Goal: Task Accomplishment & Management: Use online tool/utility

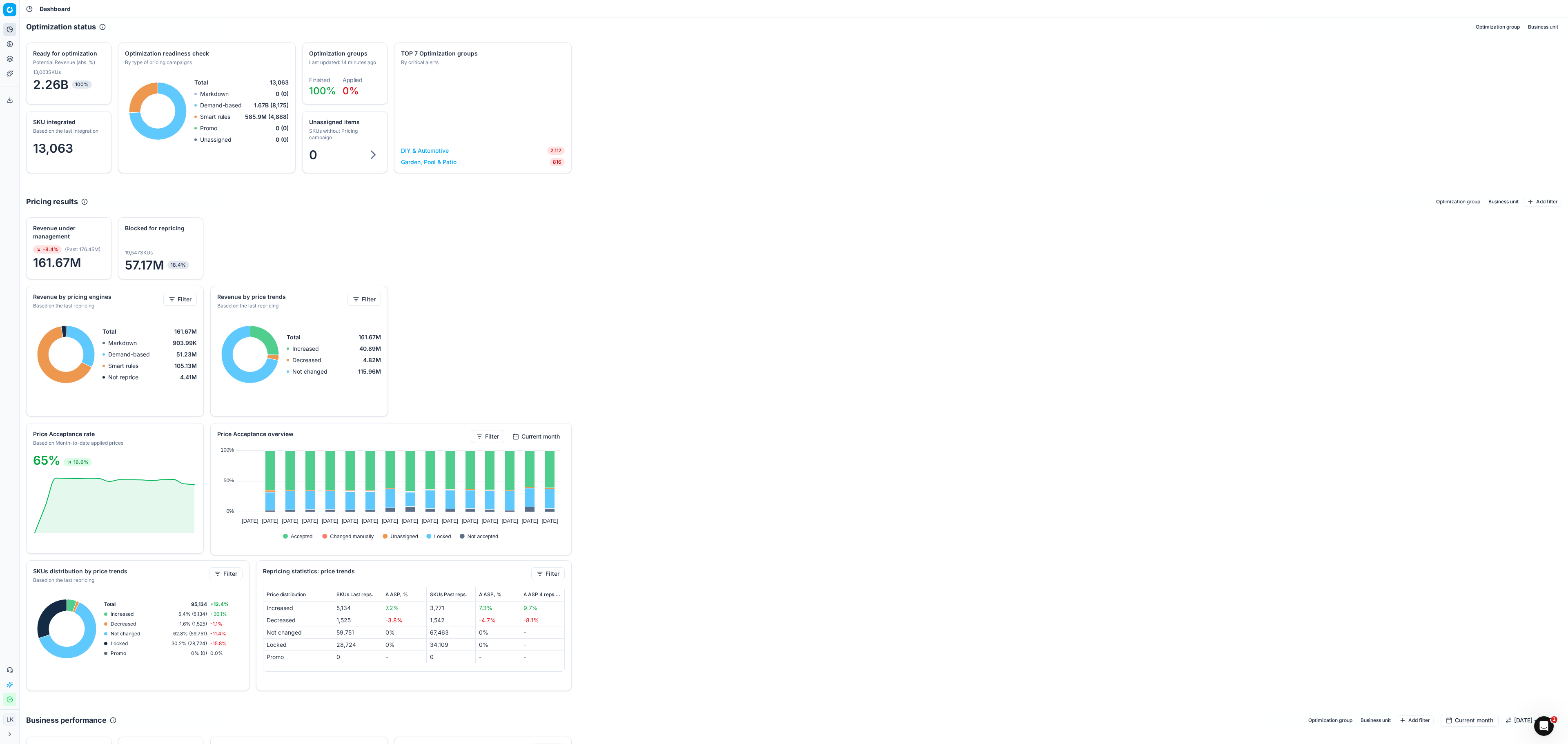
click at [1233, 264] on div "Revenue under management -8.4% ( Past : 176.45M ) 161.67M Blocked for repricing…" at bounding box center [794, 454] width 1549 height 487
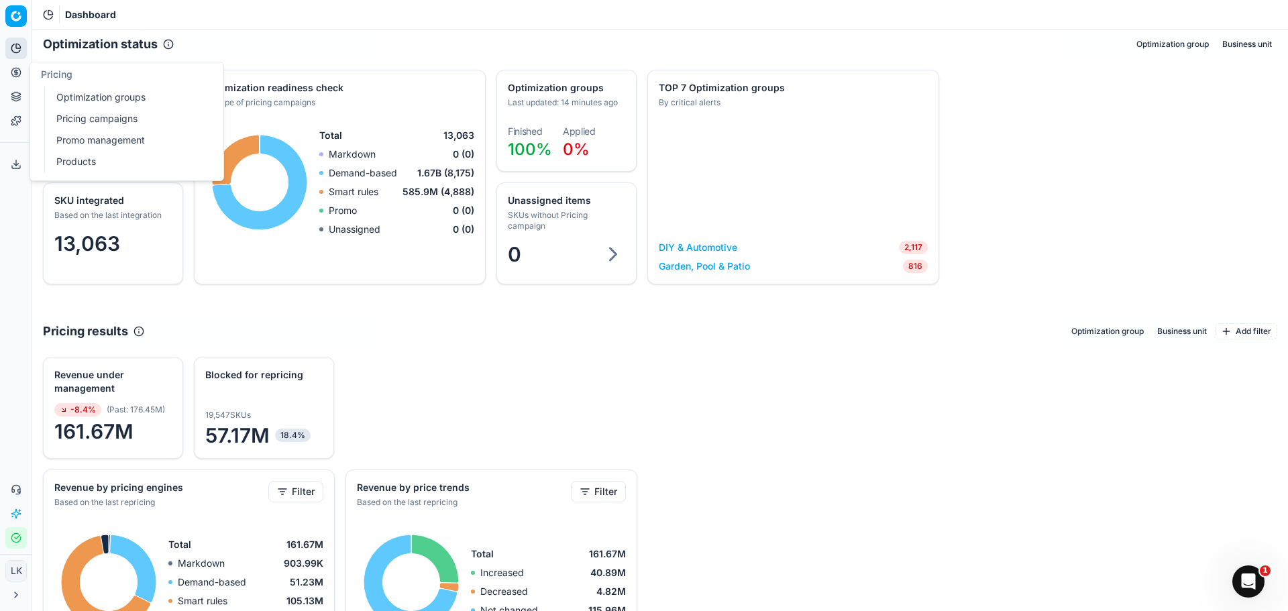
click at [73, 164] on link "Products" at bounding box center [129, 161] width 156 height 19
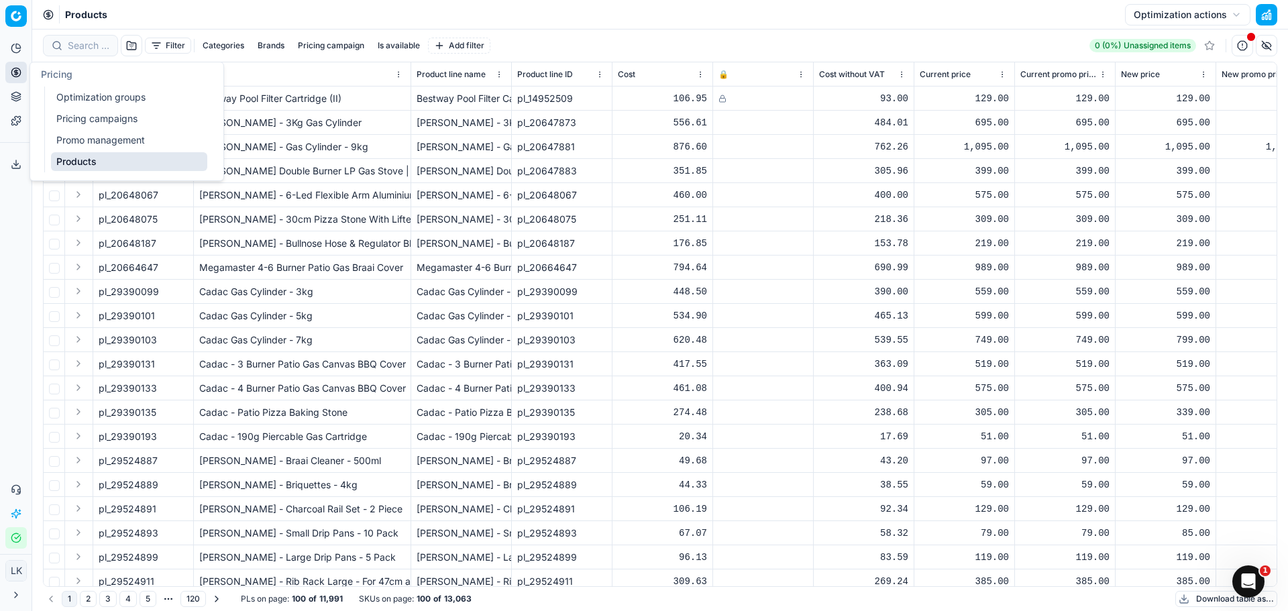
click at [76, 164] on link "Products" at bounding box center [129, 161] width 156 height 19
click at [352, 12] on div "Products Optimization actions" at bounding box center [660, 15] width 1256 height 30
click at [281, 46] on button "Brands" at bounding box center [271, 46] width 38 height 16
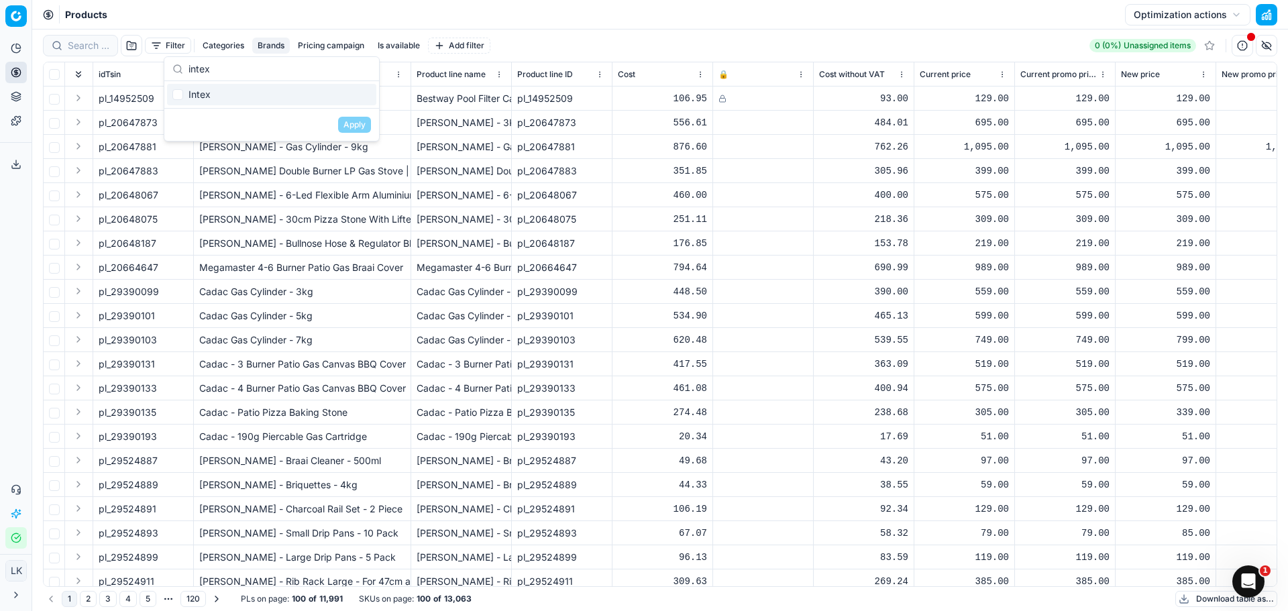
type input "intex"
click at [177, 93] on input "Suggestions" at bounding box center [177, 94] width 11 height 11
checkbox input "true"
click at [347, 126] on button "Apply" at bounding box center [354, 125] width 33 height 16
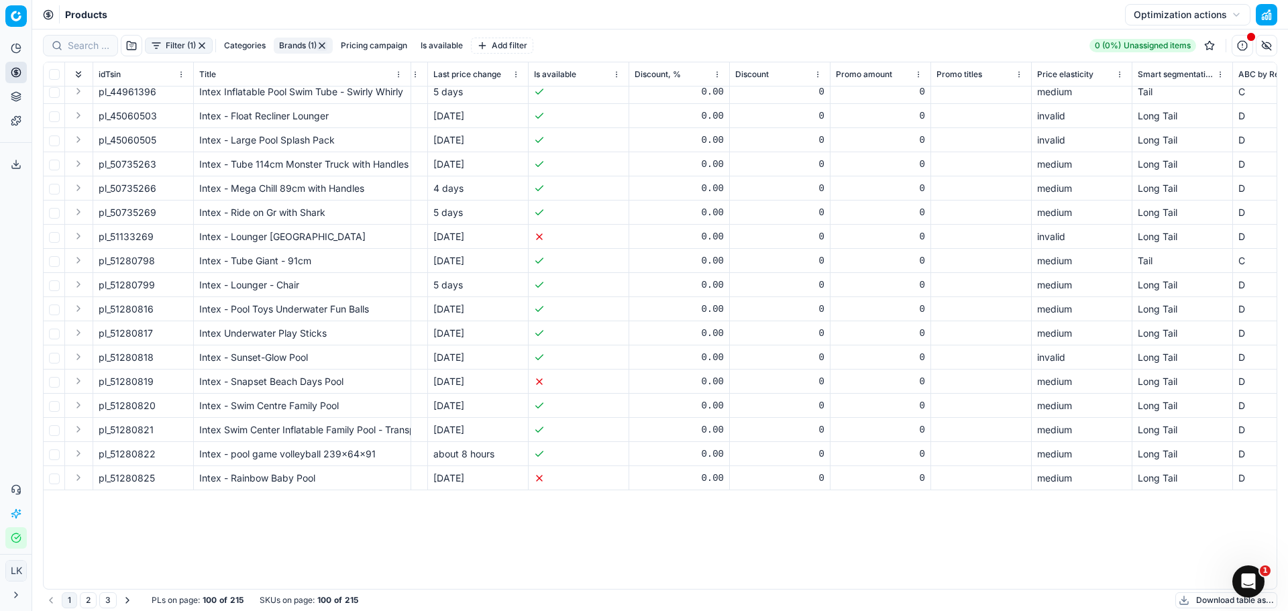
scroll to position [0, 2700]
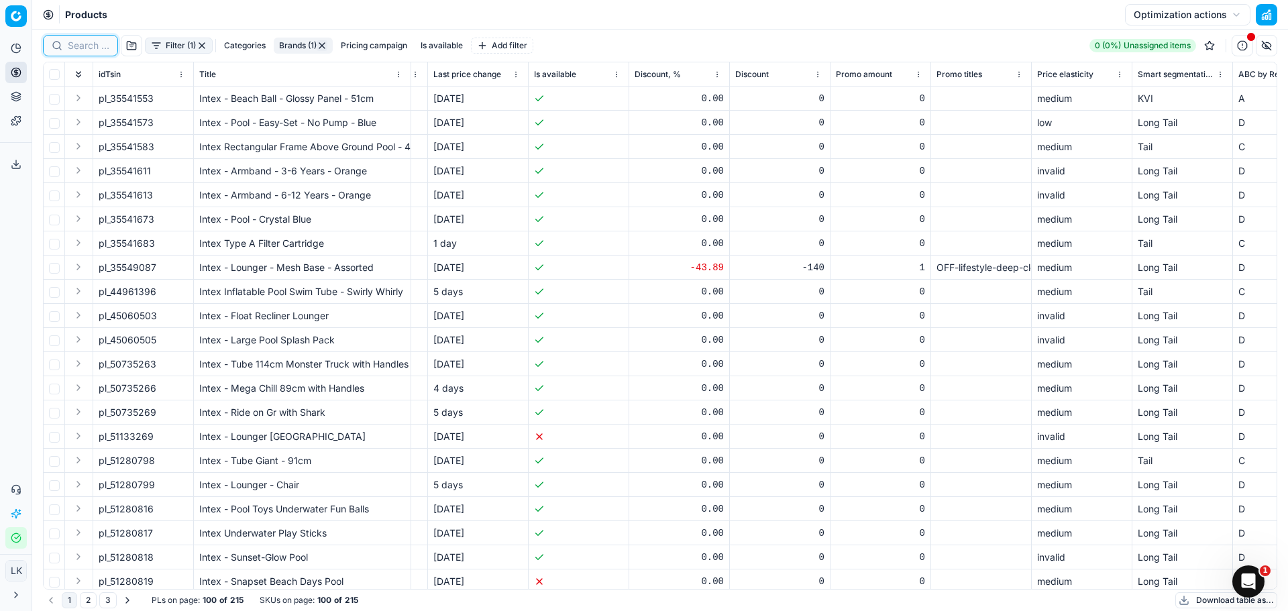
click at [84, 44] on input at bounding box center [89, 45] width 42 height 13
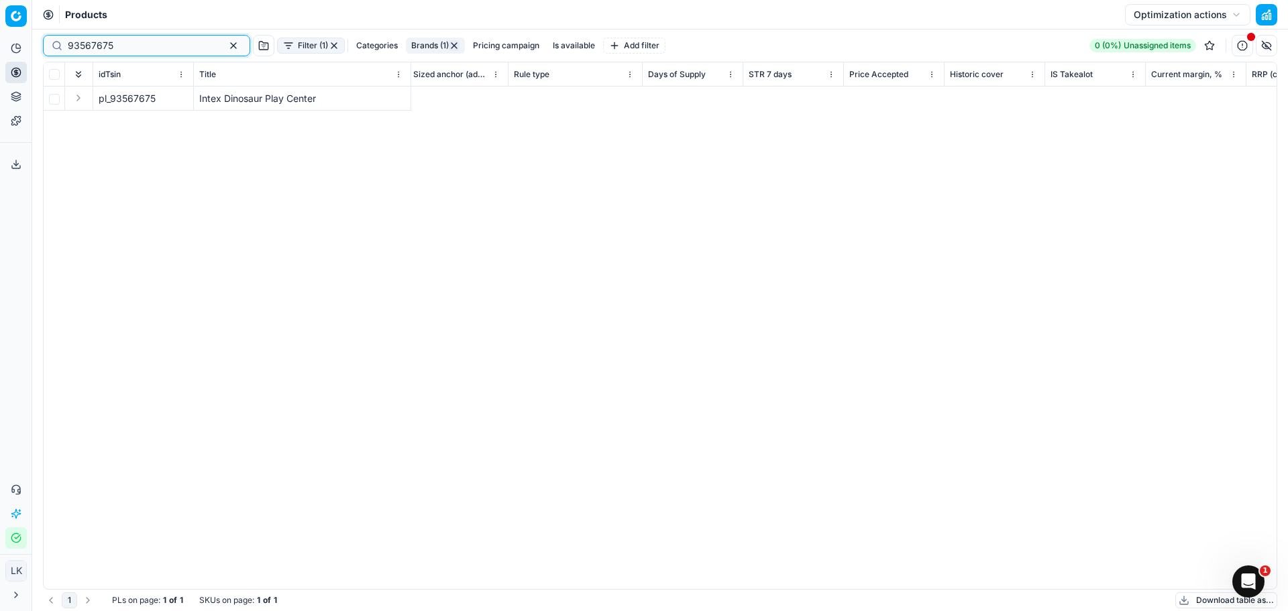
scroll to position [0, 4029]
type input "93567675"
click at [225, 43] on button "button" at bounding box center [233, 46] width 16 height 16
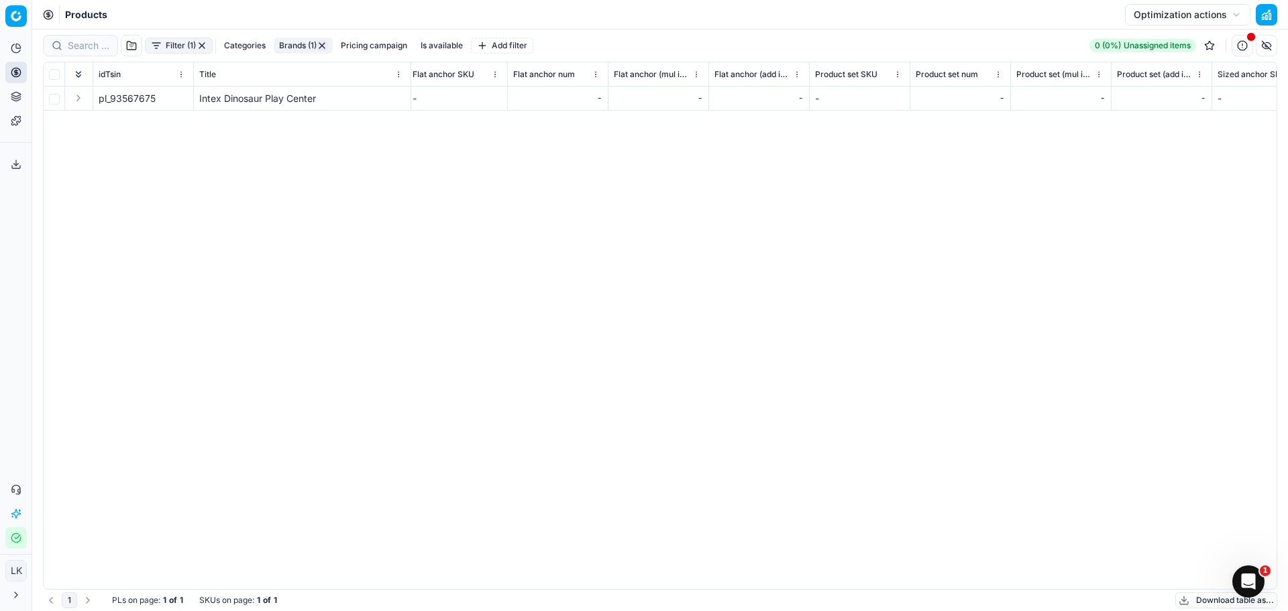
click at [331, 253] on div "idTsin Title Product line name Product line ID Cost 🔒 Cost without VAT Current …" at bounding box center [660, 325] width 1233 height 527
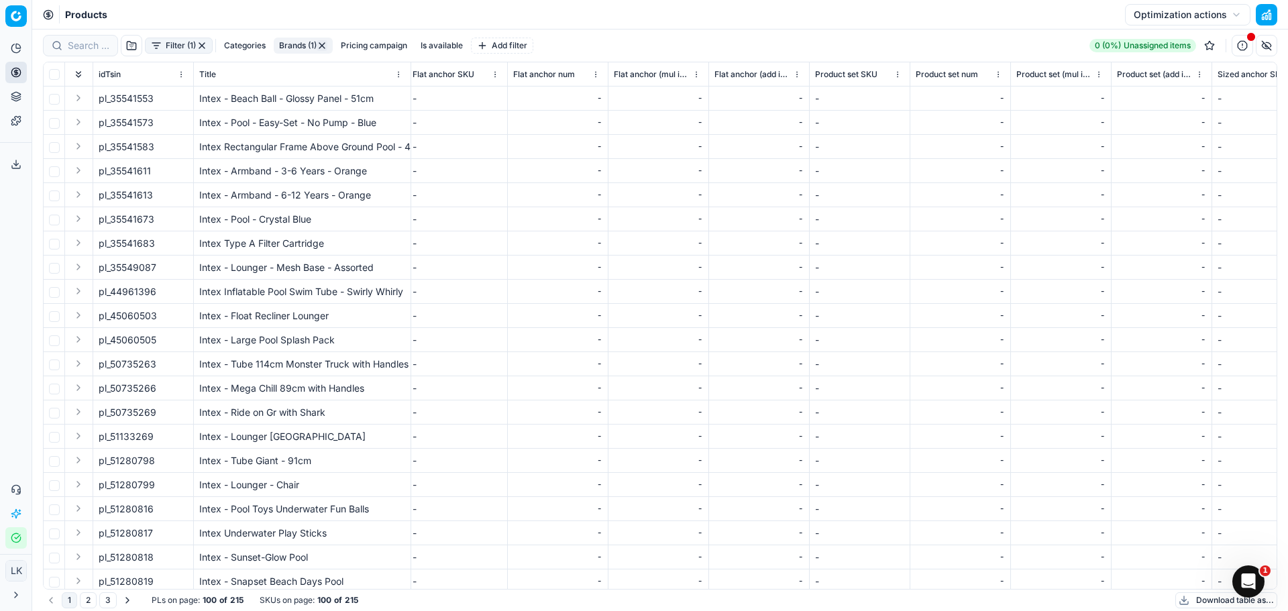
click at [13, 53] on icon at bounding box center [16, 48] width 11 height 11
click at [15, 73] on icon at bounding box center [16, 72] width 11 height 11
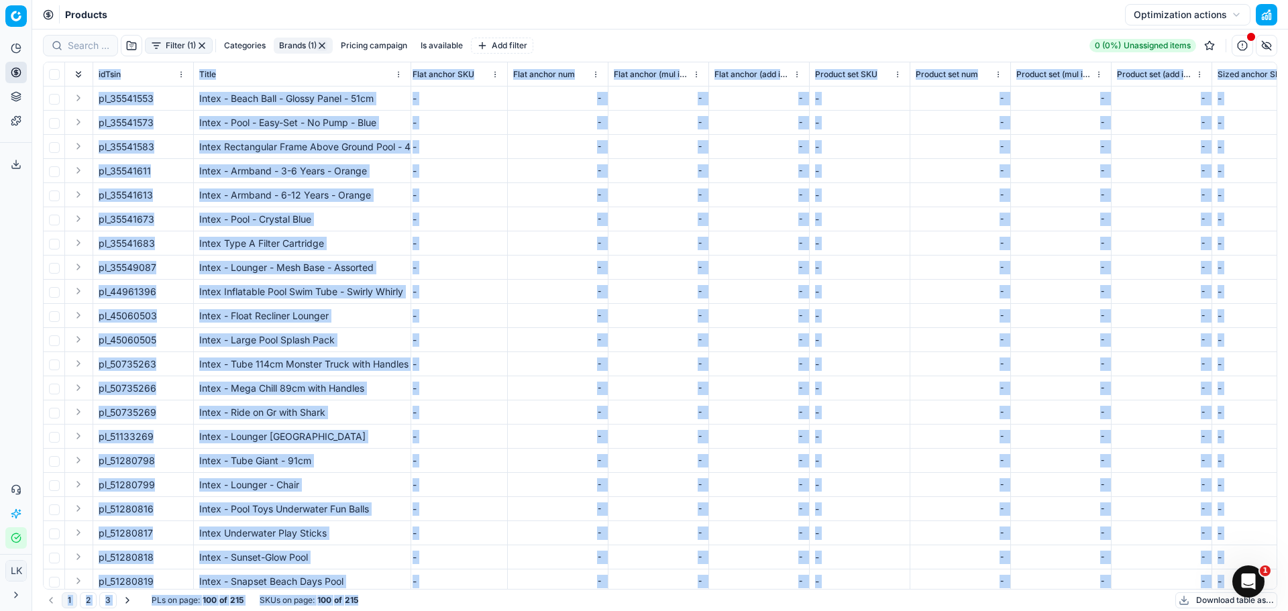
drag, startPoint x: 708, startPoint y: 589, endPoint x: 753, endPoint y: 590, distance: 44.3
click at [753, 590] on div "Filter (1) Categories Brands (1) Pricing campaign Is available Add filter 0 (0%…" at bounding box center [660, 321] width 1256 height 582
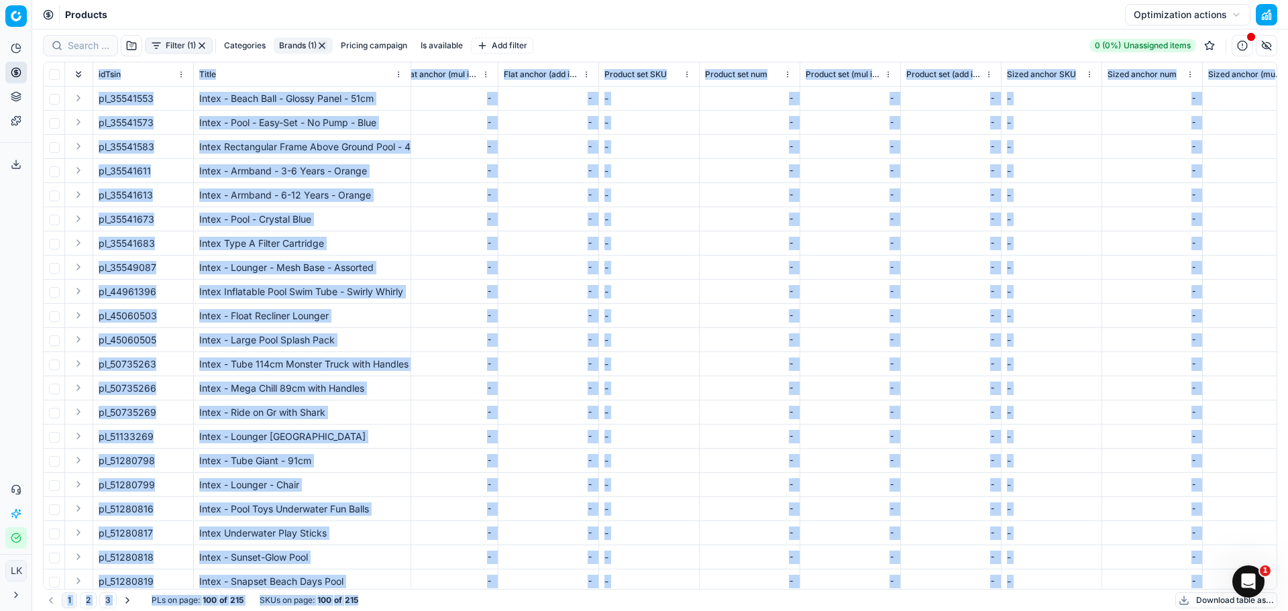
click at [745, 607] on div "1 2 3 PLs on page : 100 of 215 SKUs on page : 100 of 215 Download table as..." at bounding box center [660, 600] width 1234 height 21
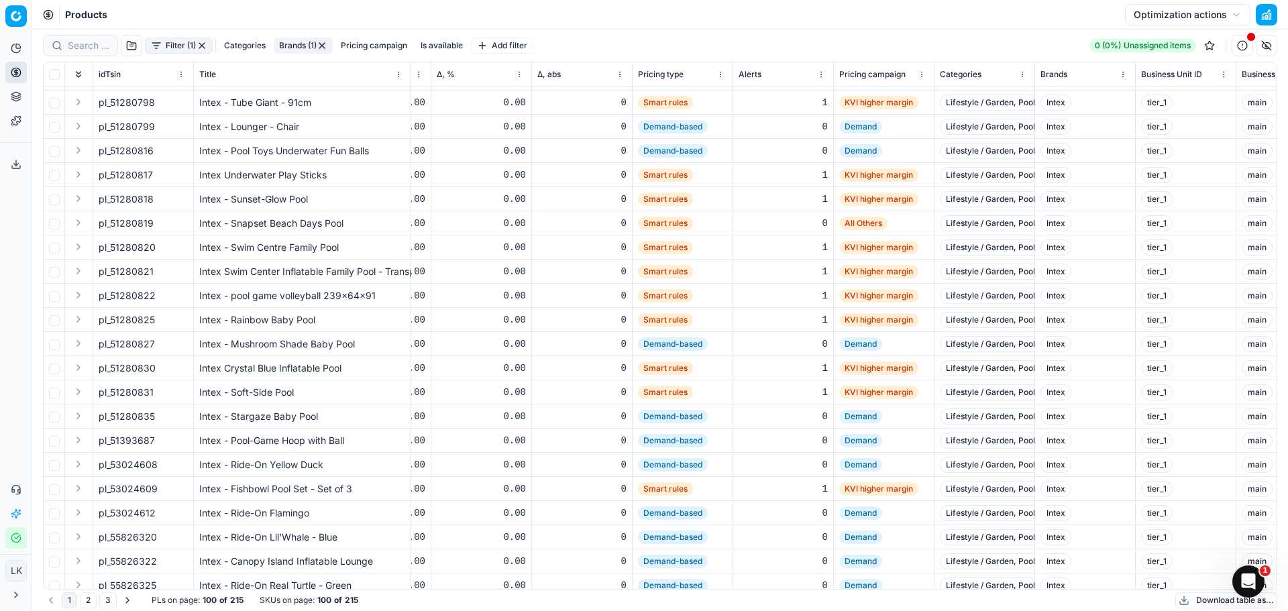
scroll to position [515, 1590]
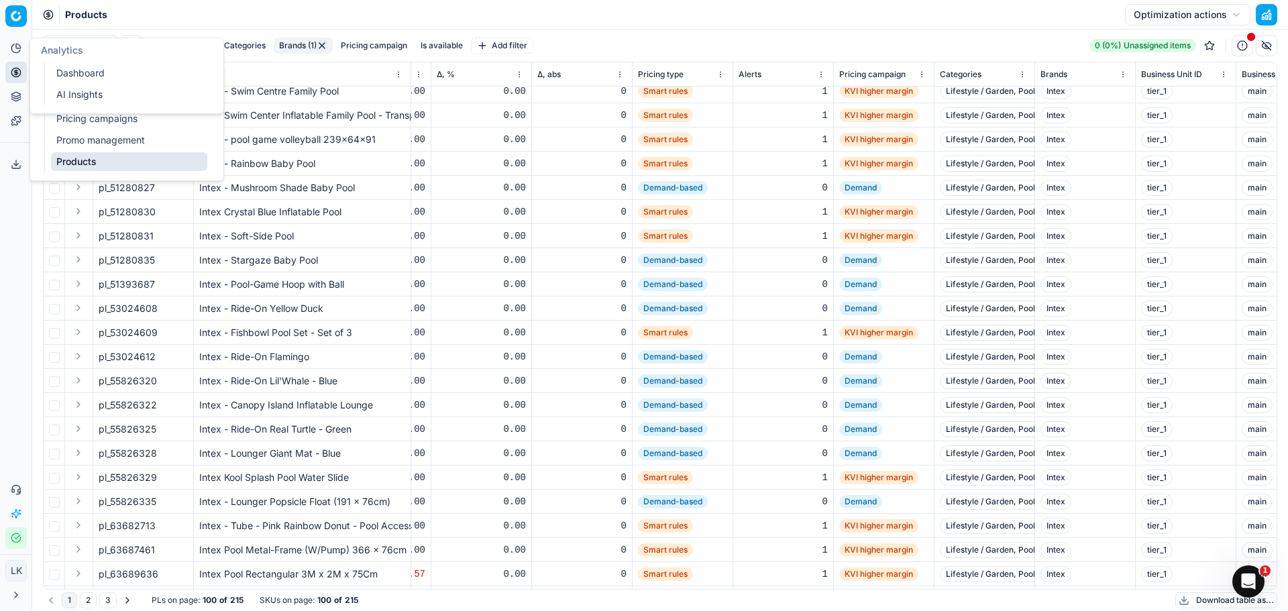
click at [18, 50] on icon at bounding box center [16, 48] width 11 height 11
drag, startPoint x: 93, startPoint y: 123, endPoint x: 336, endPoint y: 248, distance: 273.9
click at [93, 123] on link "Pricing campaigns" at bounding box center [129, 118] width 156 height 19
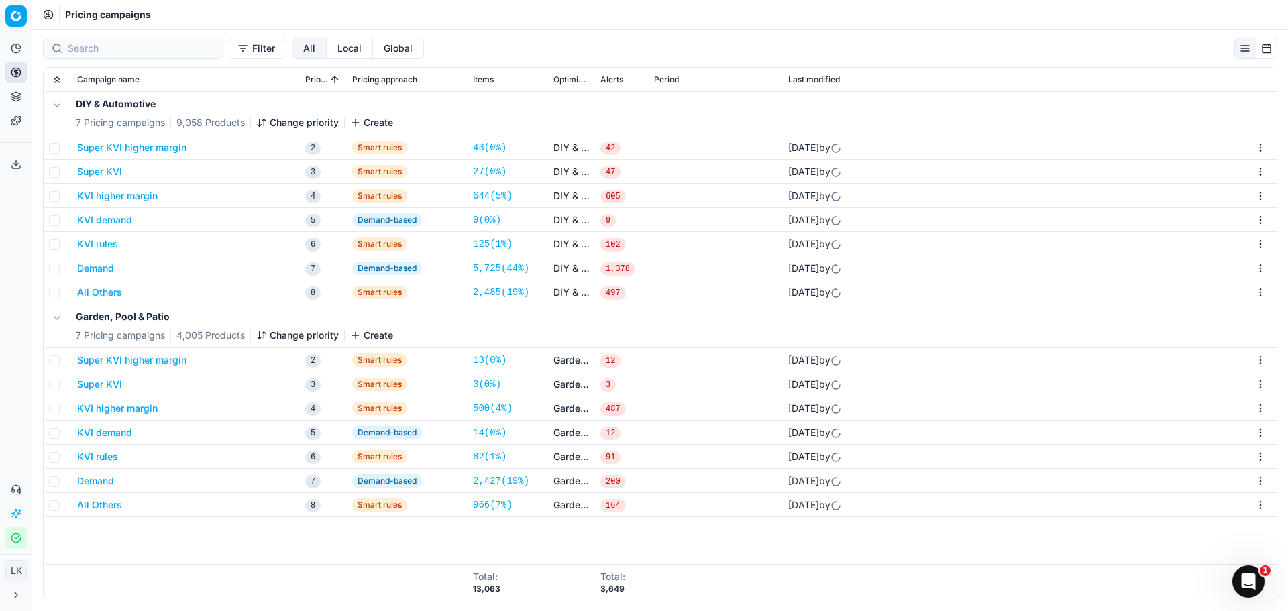
click at [108, 359] on button "Super KVI higher margin" at bounding box center [131, 360] width 109 height 13
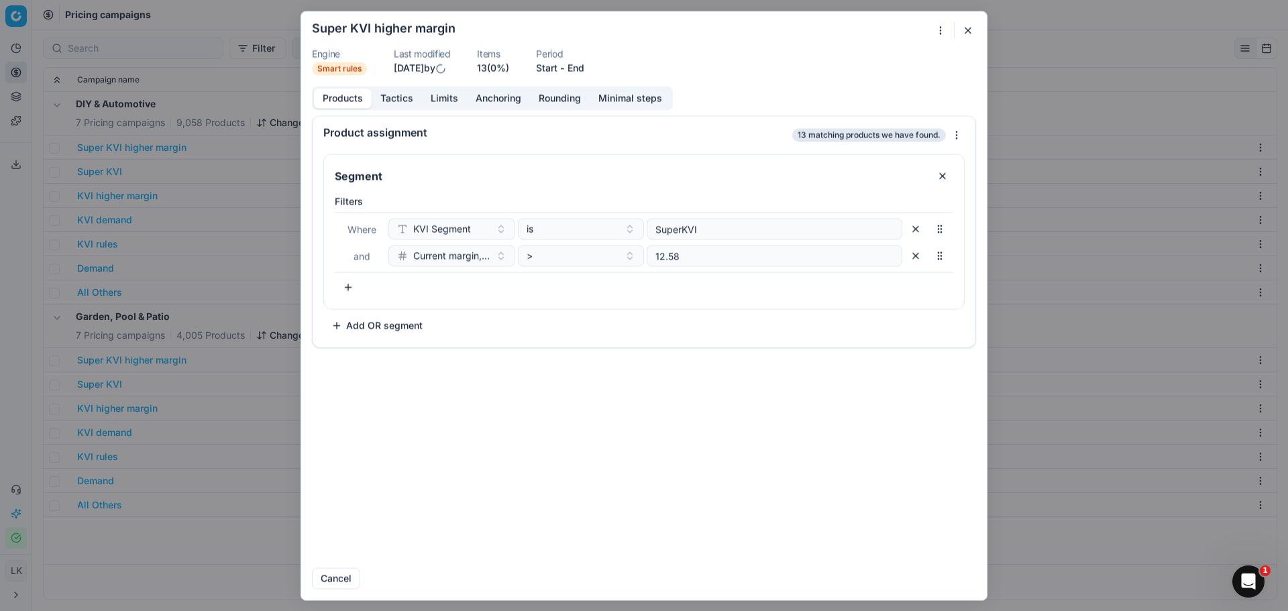
click at [394, 97] on button "Tactics" at bounding box center [397, 98] width 50 height 19
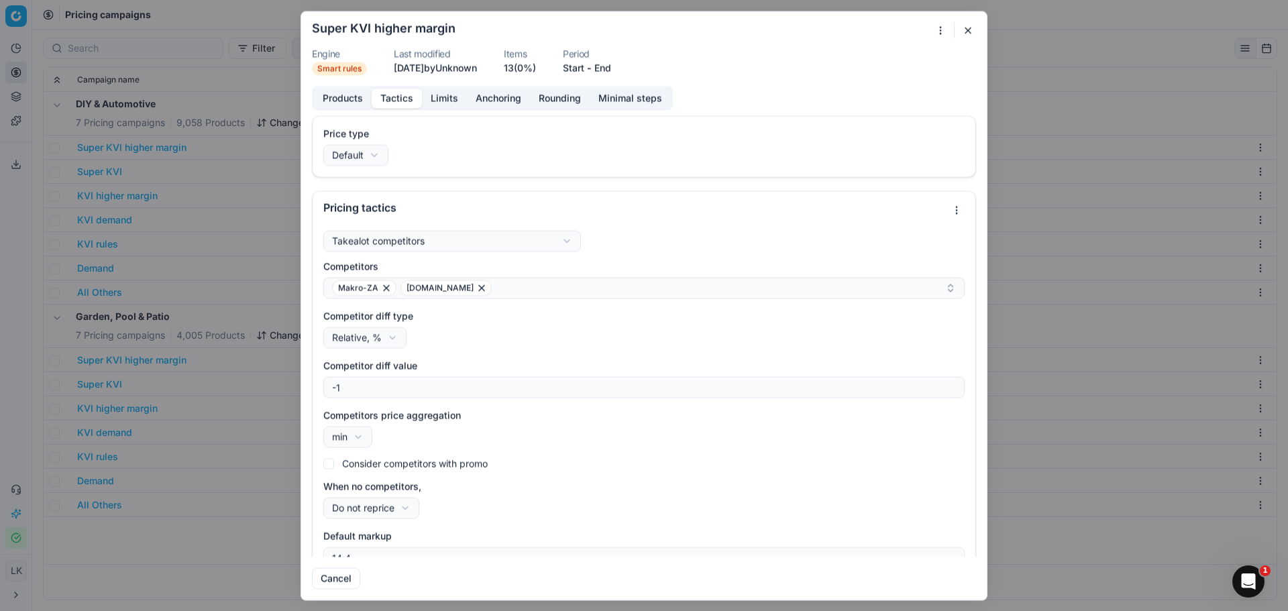
click at [968, 36] on button "button" at bounding box center [968, 30] width 16 height 16
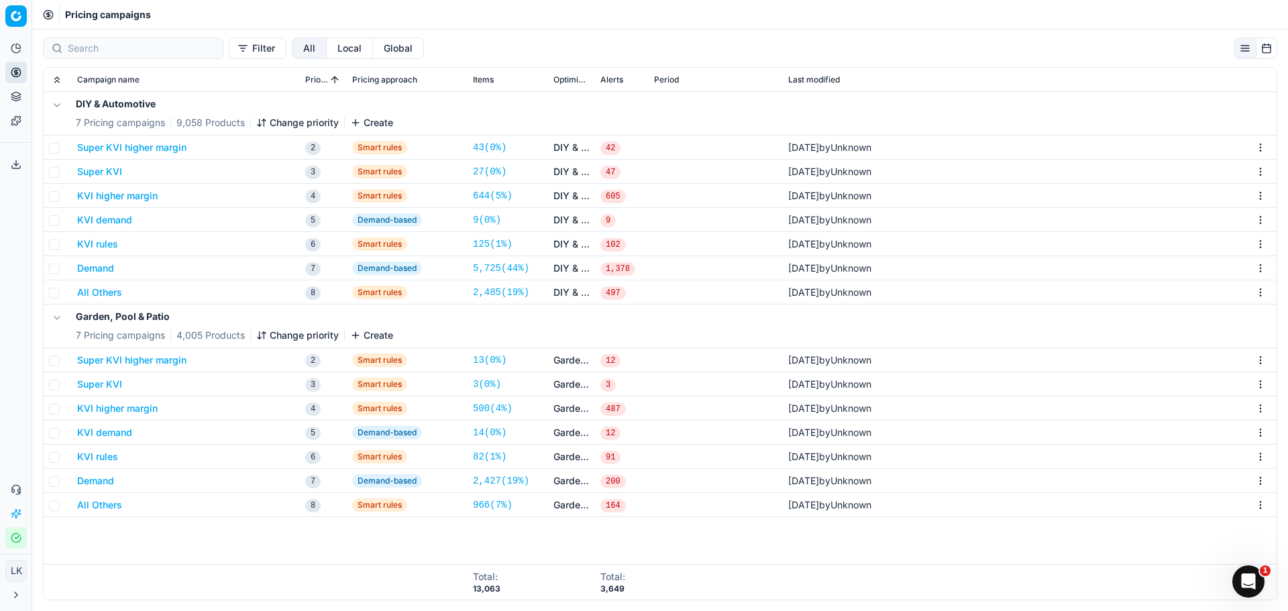
click at [108, 434] on button "KVI demand" at bounding box center [104, 432] width 55 height 13
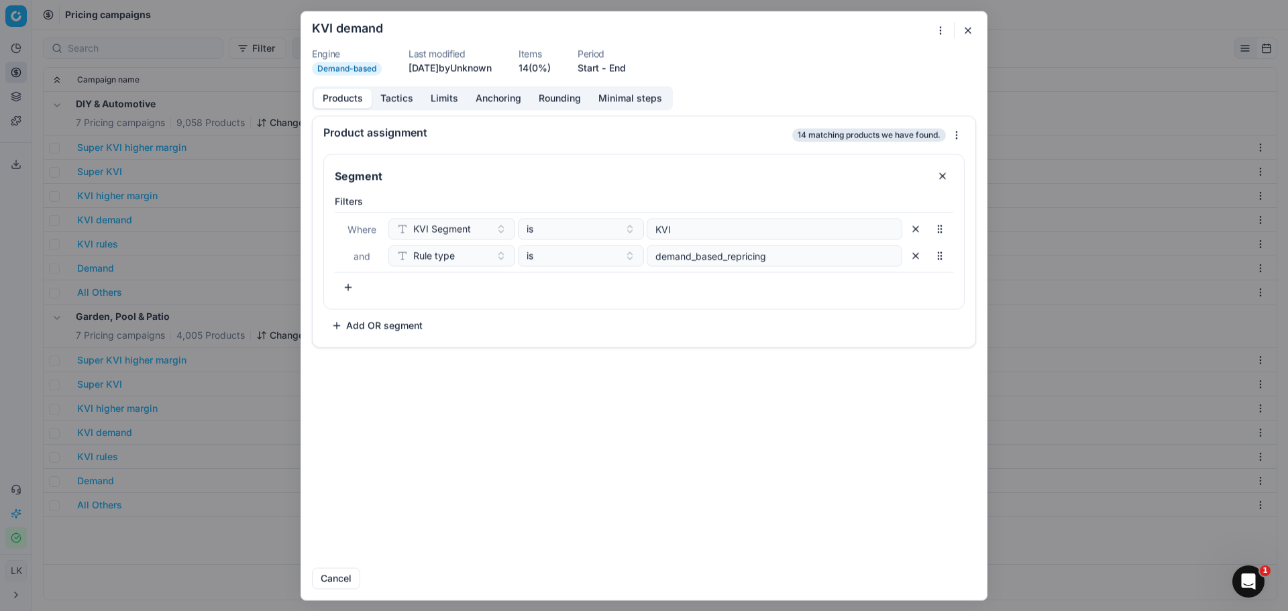
click at [394, 97] on button "Tactics" at bounding box center [397, 98] width 50 height 19
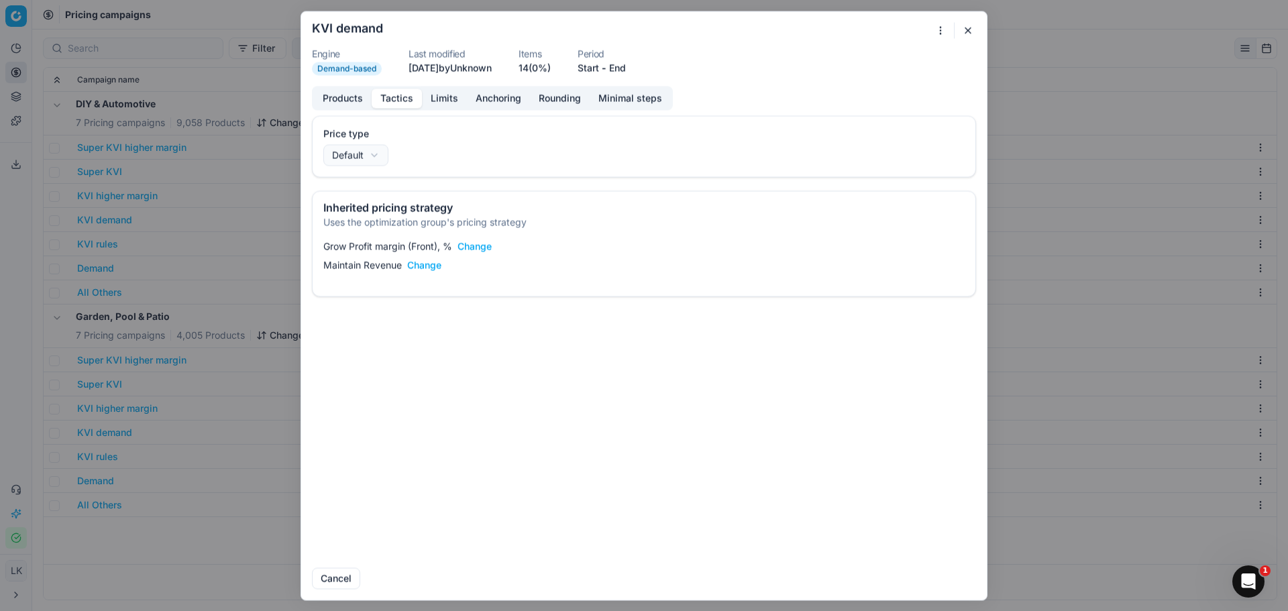
click at [441, 101] on button "Limits" at bounding box center [444, 98] width 45 height 19
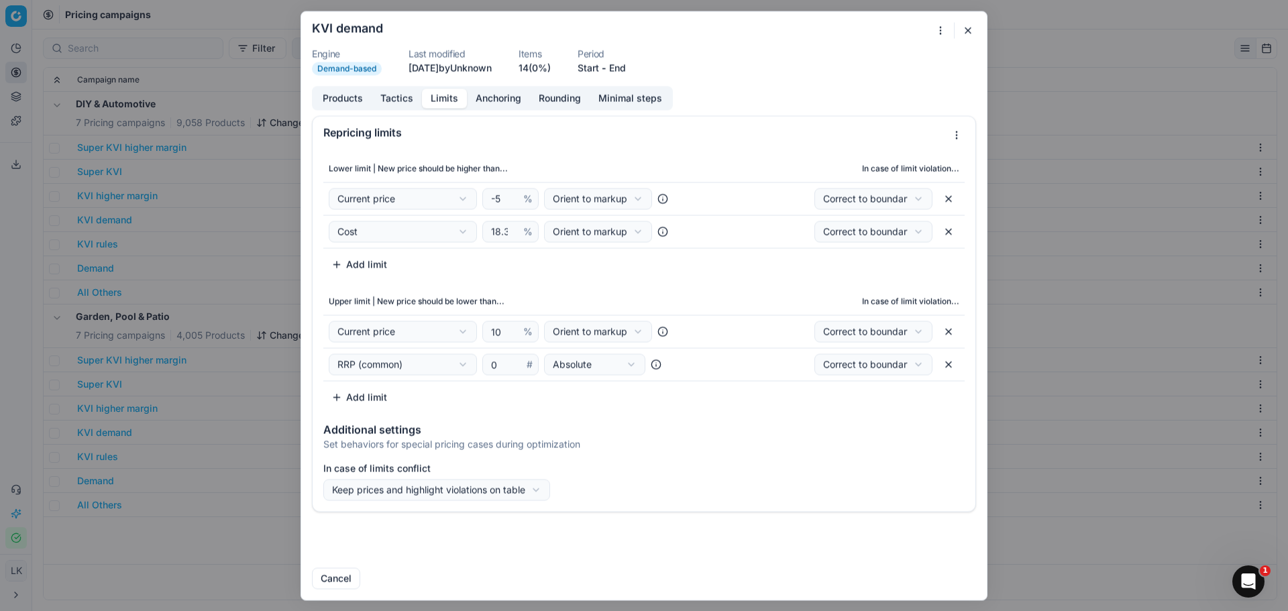
drag, startPoint x: 970, startPoint y: 32, endPoint x: 763, endPoint y: 198, distance: 265.3
click at [970, 32] on button "button" at bounding box center [968, 30] width 16 height 16
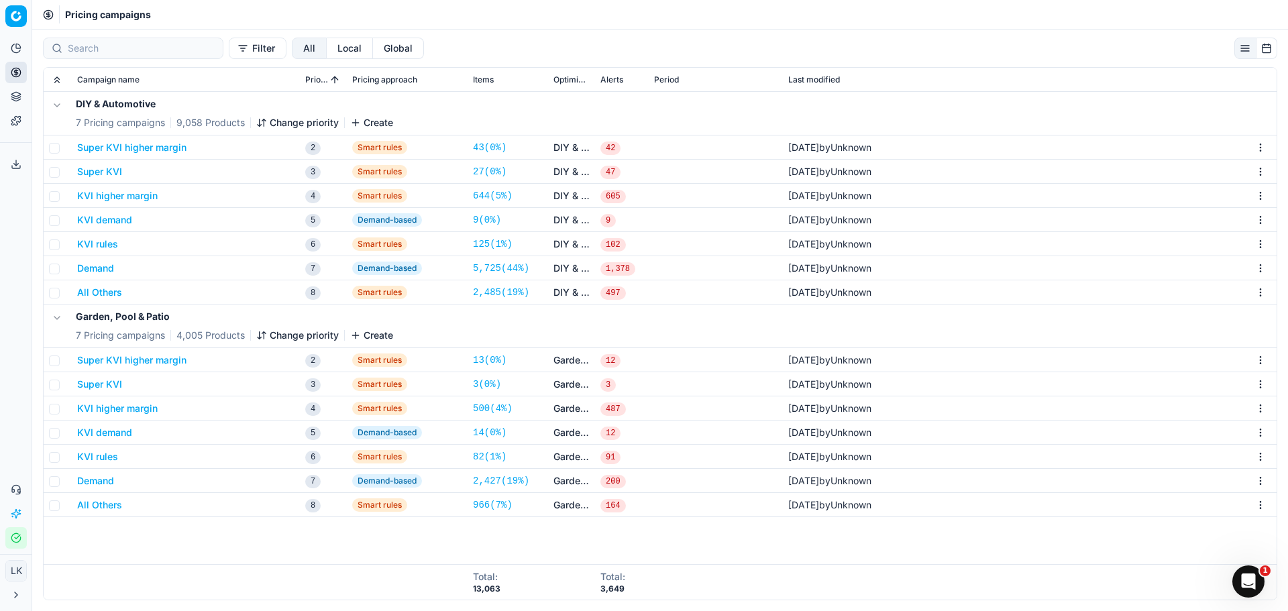
click at [95, 480] on button "Demand" at bounding box center [95, 480] width 37 height 13
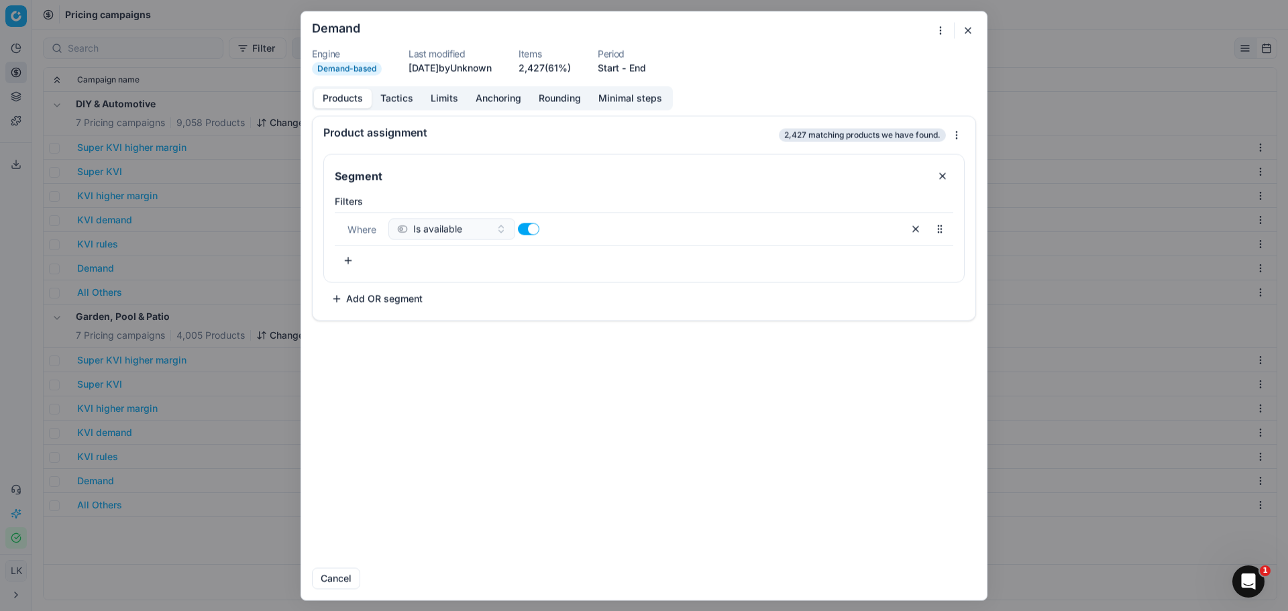
click at [388, 97] on button "Tactics" at bounding box center [397, 98] width 50 height 19
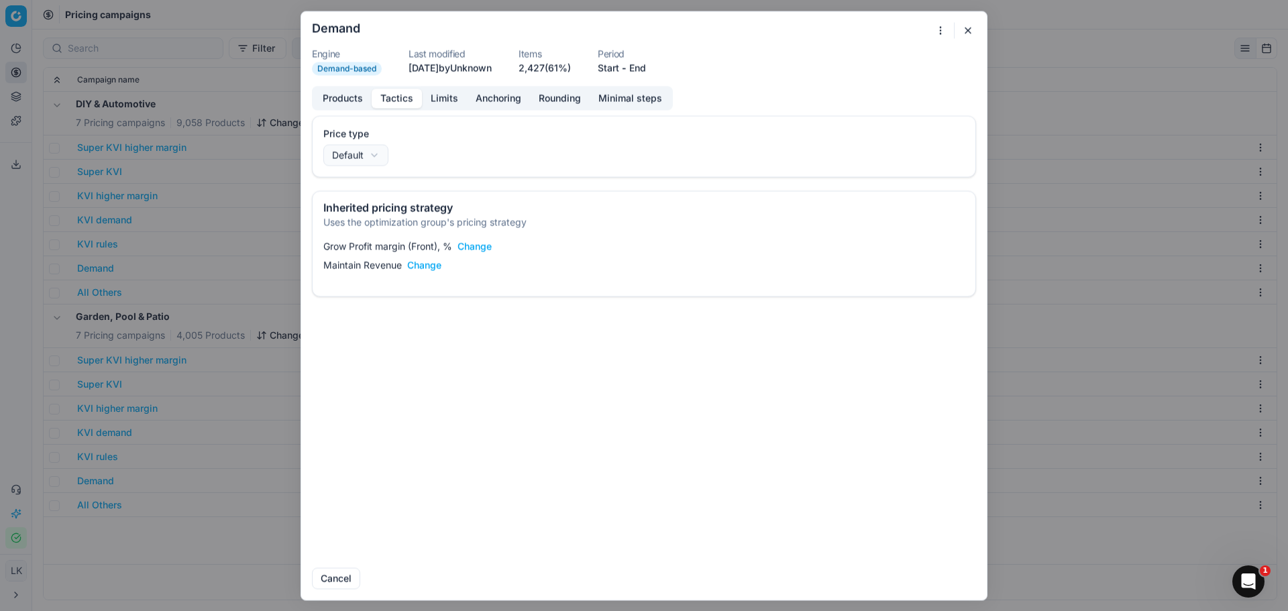
click at [967, 32] on button "button" at bounding box center [968, 30] width 16 height 16
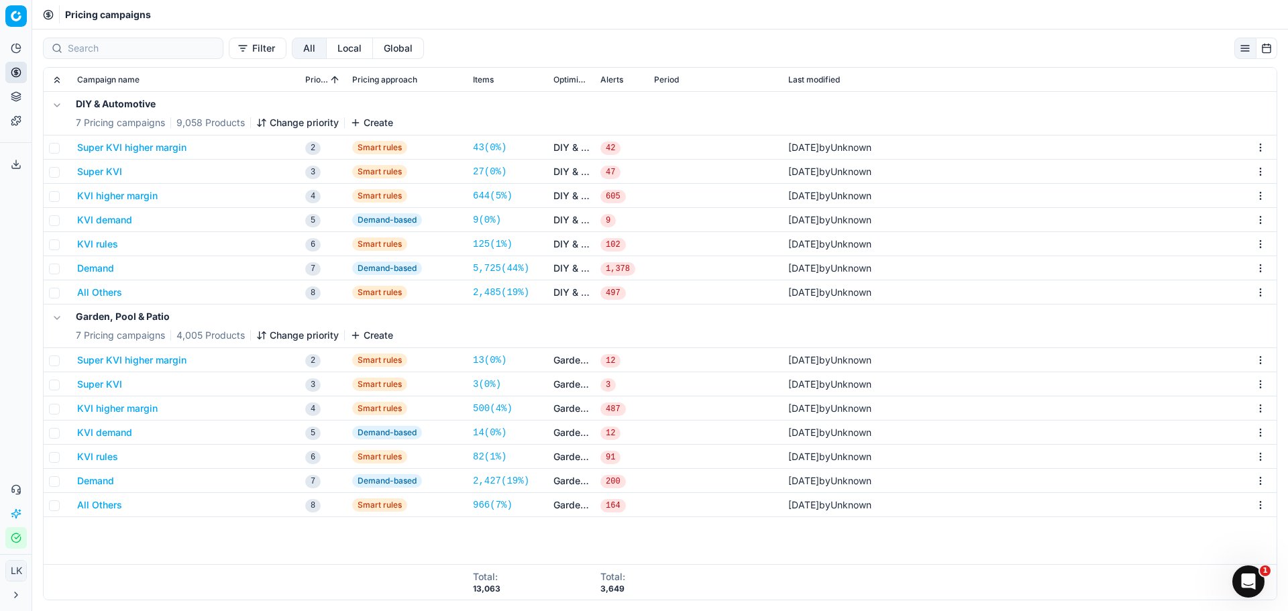
click at [97, 382] on button "Super KVI" at bounding box center [99, 384] width 45 height 13
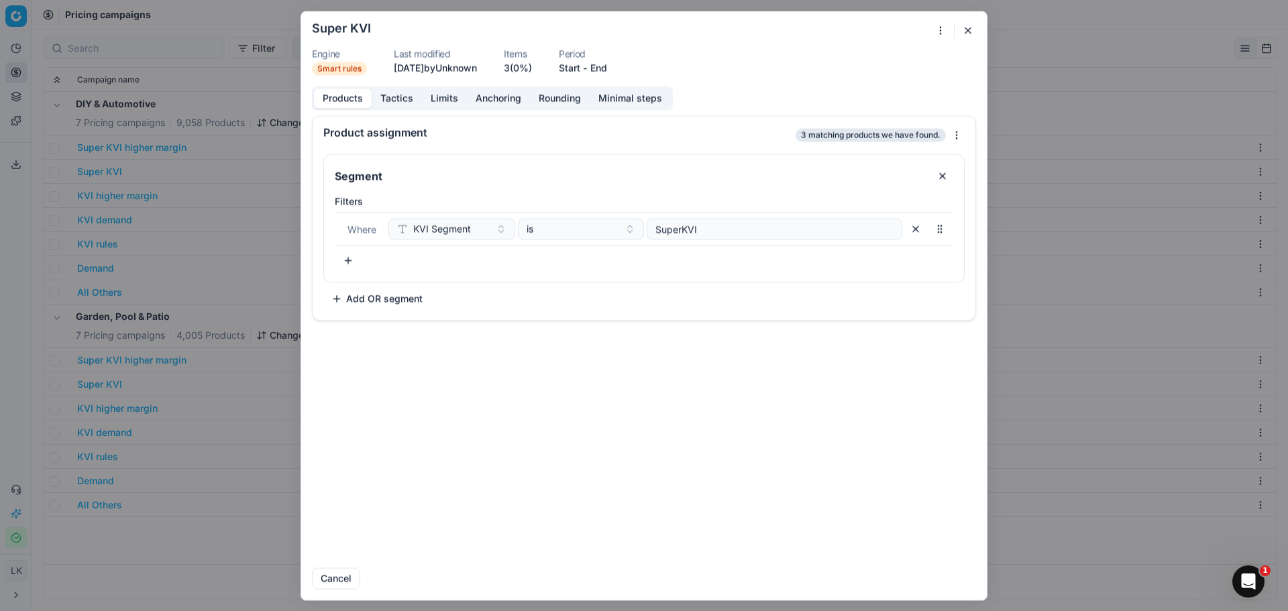
click at [404, 101] on button "Tactics" at bounding box center [397, 98] width 50 height 19
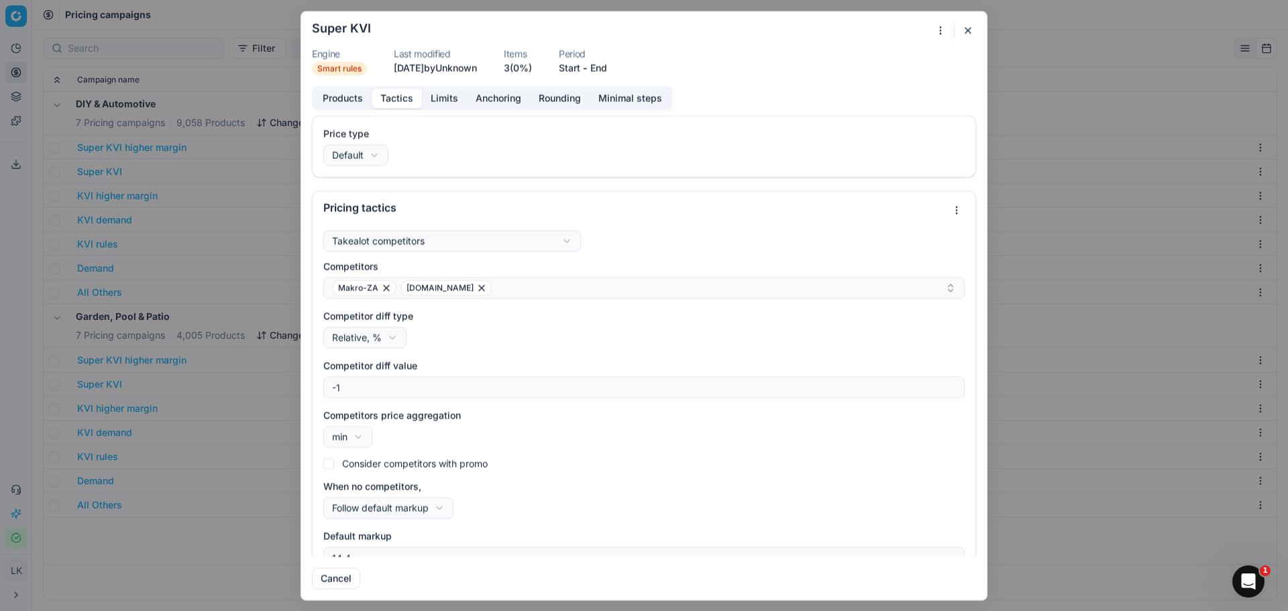
click at [554, 333] on div "Competitor diff type Relative, % Relative, % Absolute, ZAR" at bounding box center [643, 328] width 641 height 39
click at [958, 30] on div at bounding box center [946, 30] width 28 height 16
click at [969, 30] on button "button" at bounding box center [968, 30] width 16 height 16
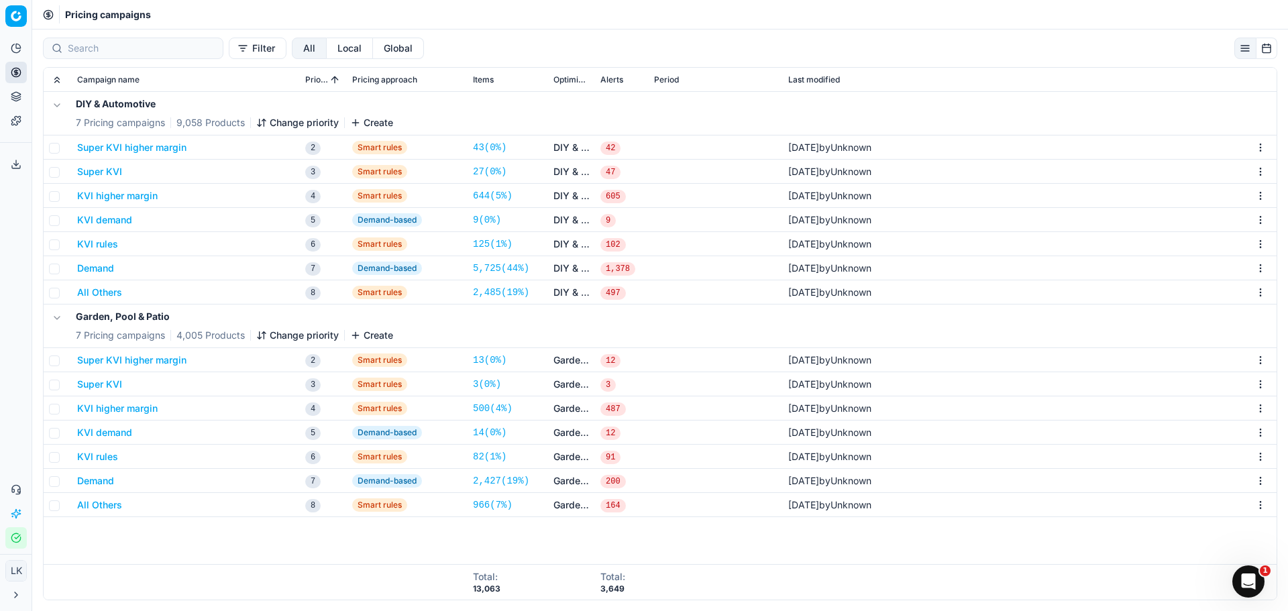
click at [934, 570] on td at bounding box center [1030, 582] width 494 height 36
click at [931, 547] on div "DIY & Automotive 7 Pricing campaigns 9,058 Products Change priority Create Supe…" at bounding box center [660, 328] width 1233 height 472
